Goal: Navigation & Orientation: Find specific page/section

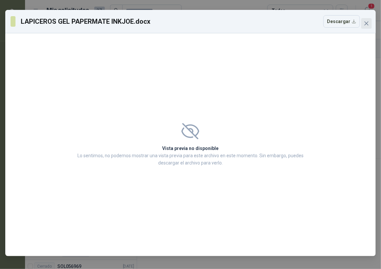
click at [371, 21] on span "Close" at bounding box center [367, 23] width 11 height 5
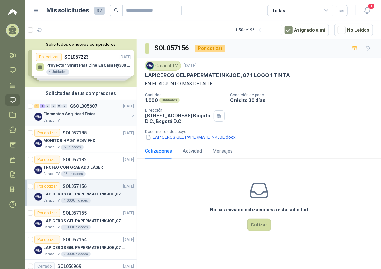
click at [81, 117] on div "Elementos Seguridad Fisica" at bounding box center [86, 114] width 85 height 8
